Goal: Information Seeking & Learning: Learn about a topic

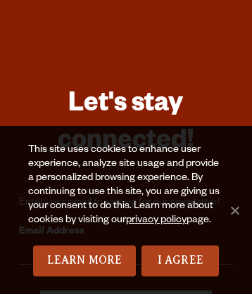
scroll to position [6730, 0]
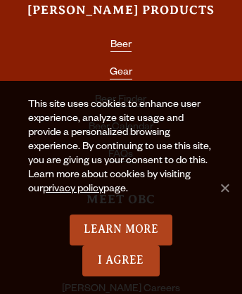
scroll to position [2828, 0]
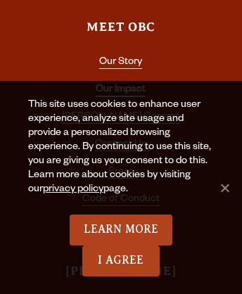
click at [120, 84] on link "Our Impact" at bounding box center [121, 90] width 50 height 13
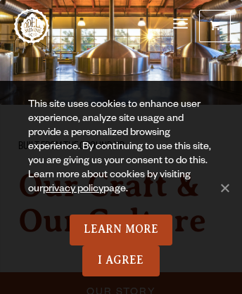
scroll to position [10673, 0]
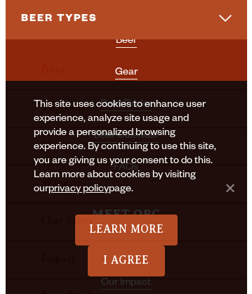
scroll to position [10, 0]
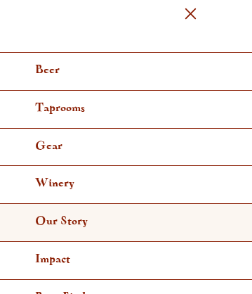
click at [121, 220] on link "Our Story" at bounding box center [126, 223] width 252 height 38
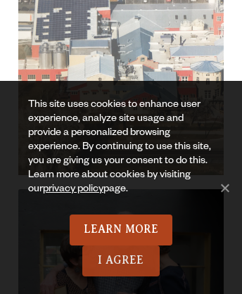
click at [121, 261] on link "I Agree" at bounding box center [120, 260] width 77 height 31
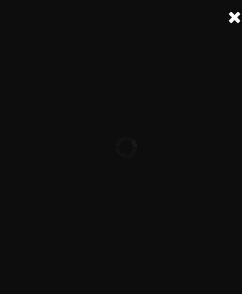
scroll to position [4029, 0]
